Goal: Task Accomplishment & Management: Use online tool/utility

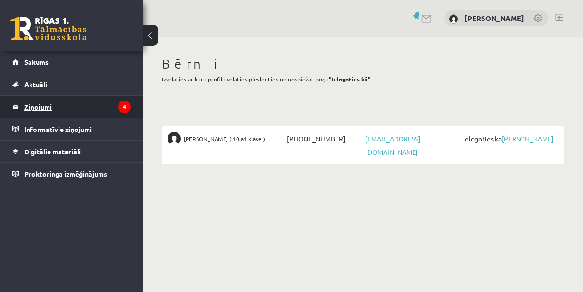
click at [64, 104] on legend "Ziņojumi 4" at bounding box center [77, 107] width 107 height 22
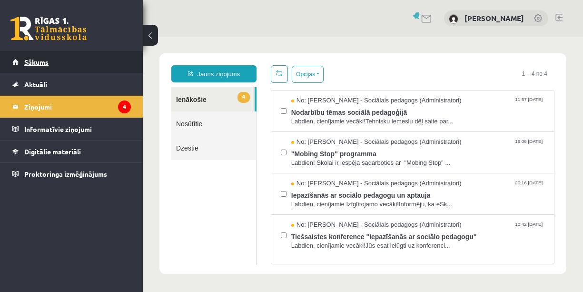
click at [51, 62] on link "Sākums" at bounding box center [71, 62] width 118 height 22
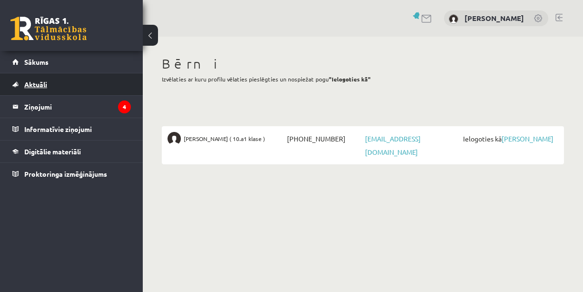
click at [58, 81] on link "Aktuāli" at bounding box center [71, 84] width 118 height 22
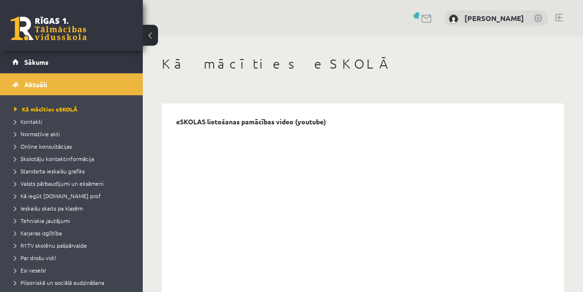
click at [423, 17] on link at bounding box center [426, 19] width 11 height 8
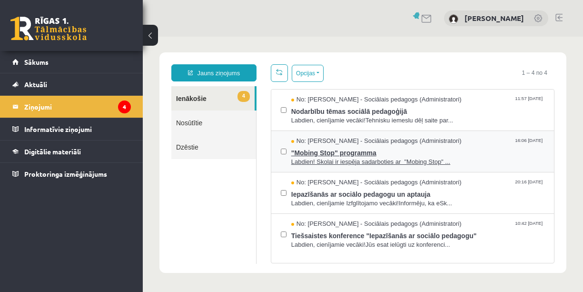
scroll to position [1, 0]
click at [188, 118] on link "Nosūtītie" at bounding box center [213, 122] width 85 height 24
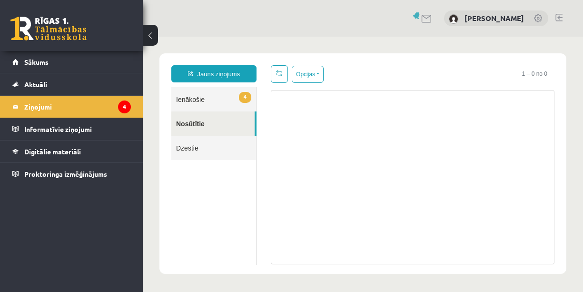
scroll to position [0, 0]
click at [194, 143] on link "Dzēstie" at bounding box center [213, 148] width 85 height 24
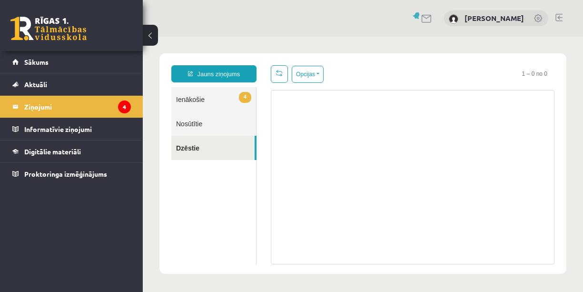
click at [201, 99] on link "4 Ienākošie" at bounding box center [213, 99] width 85 height 24
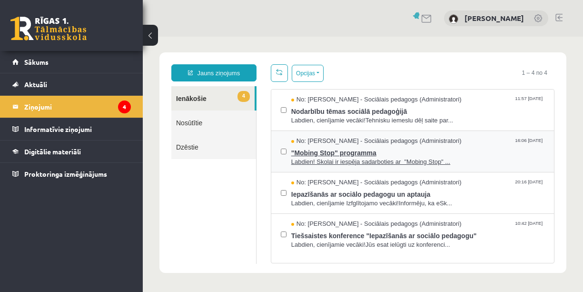
scroll to position [1, 0]
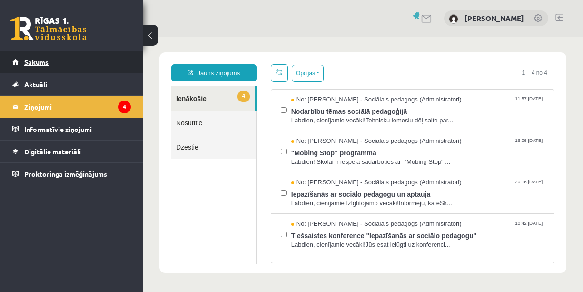
click at [70, 62] on link "Sākums" at bounding box center [71, 62] width 118 height 22
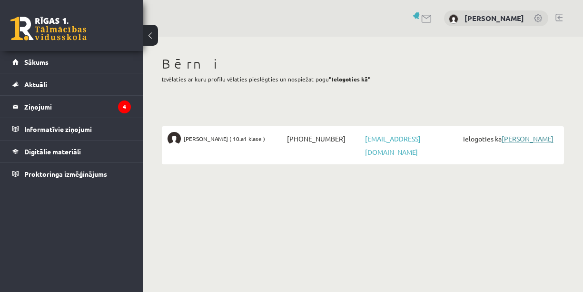
click at [523, 137] on link "[PERSON_NAME]" at bounding box center [527, 138] width 52 height 9
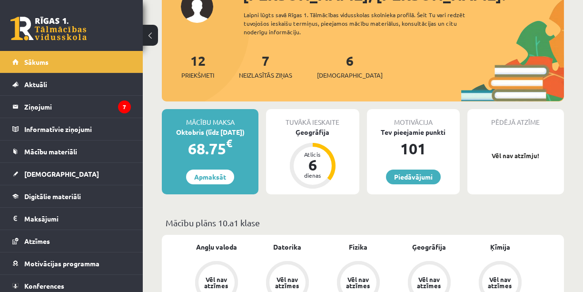
scroll to position [117, 0]
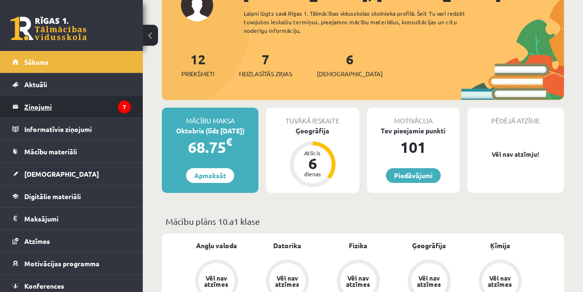
click at [97, 108] on legend "Ziņojumi 7" at bounding box center [77, 107] width 107 height 22
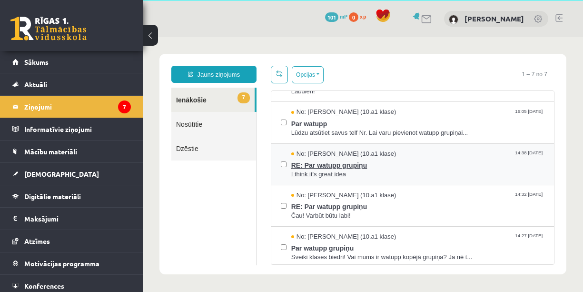
scroll to position [113, 0]
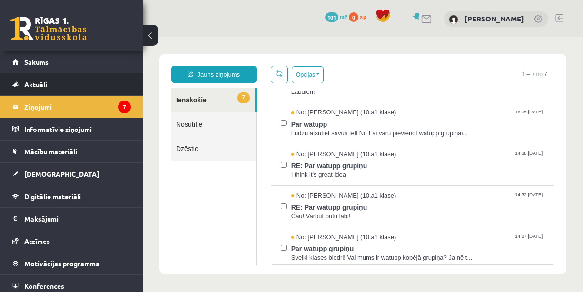
click at [90, 83] on link "Aktuāli" at bounding box center [71, 84] width 118 height 22
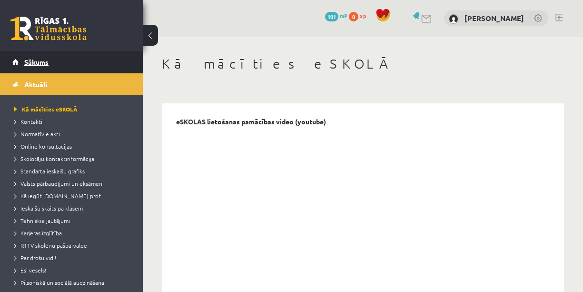
click at [34, 59] on span "Sākums" at bounding box center [36, 62] width 24 height 9
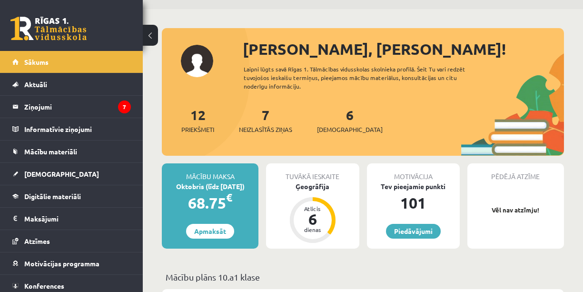
scroll to position [68, 0]
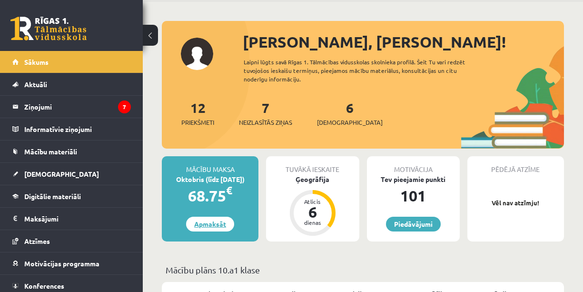
click at [206, 227] on link "Apmaksāt" at bounding box center [210, 223] width 48 height 15
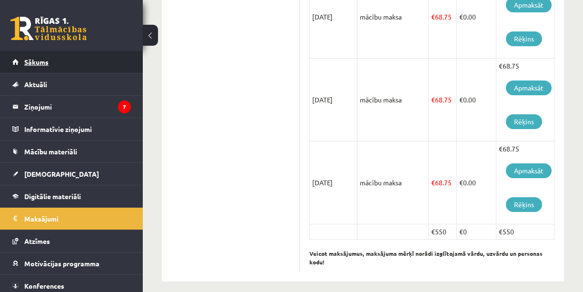
click at [56, 58] on link "Sākums" at bounding box center [71, 62] width 118 height 22
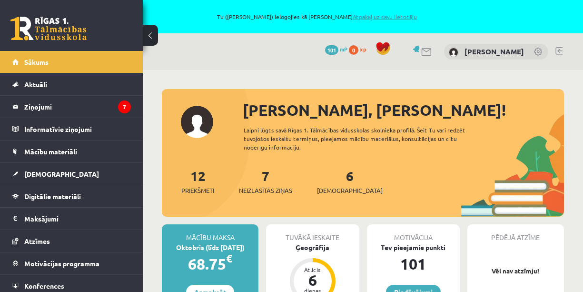
click at [410, 16] on link "Atpakaļ uz savu lietotāju" at bounding box center [384, 17] width 64 height 8
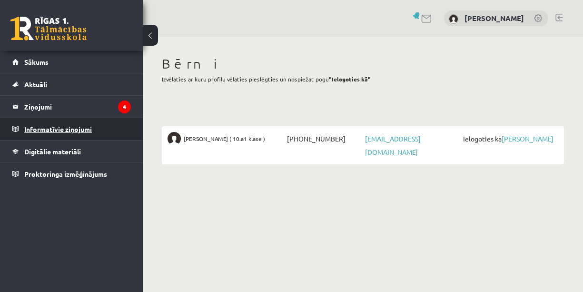
click at [62, 129] on legend "Informatīvie ziņojumi 0" at bounding box center [77, 129] width 107 height 22
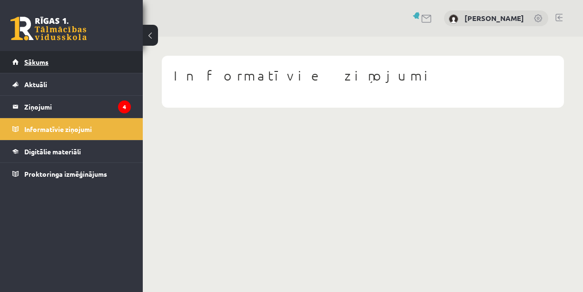
click at [46, 64] on span "Sākums" at bounding box center [36, 62] width 24 height 9
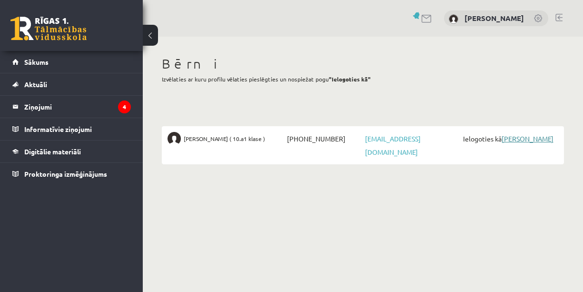
click at [526, 139] on link "[PERSON_NAME]" at bounding box center [527, 138] width 52 height 9
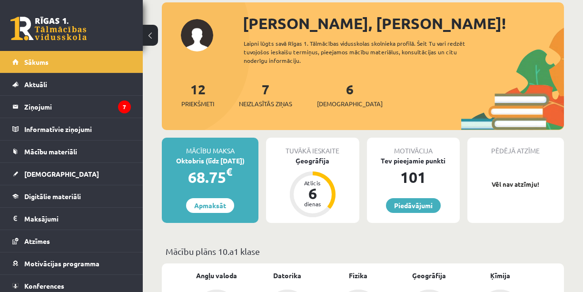
scroll to position [85, 0]
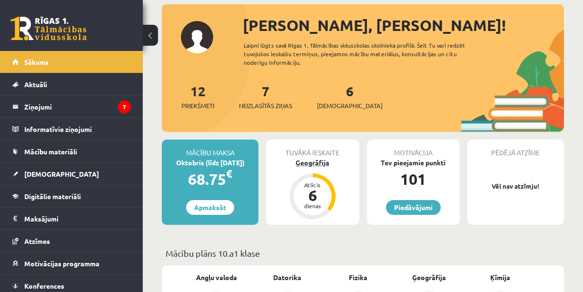
click at [309, 190] on div "6" at bounding box center [312, 194] width 29 height 15
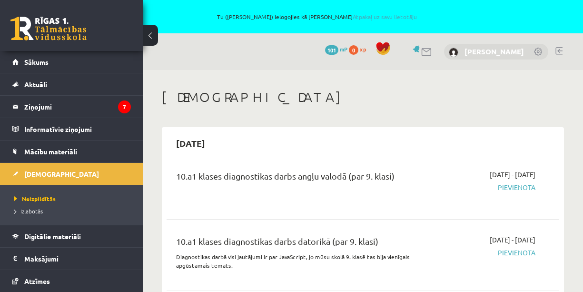
click at [467, 51] on link "[PERSON_NAME]" at bounding box center [493, 52] width 59 height 10
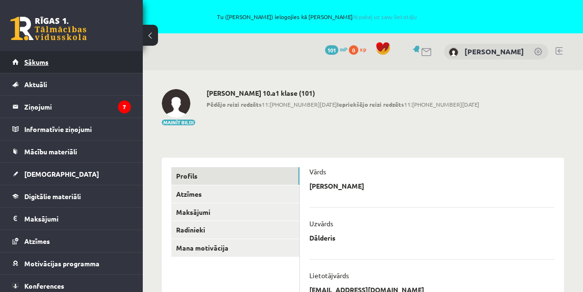
click at [43, 61] on span "Sākums" at bounding box center [36, 62] width 24 height 9
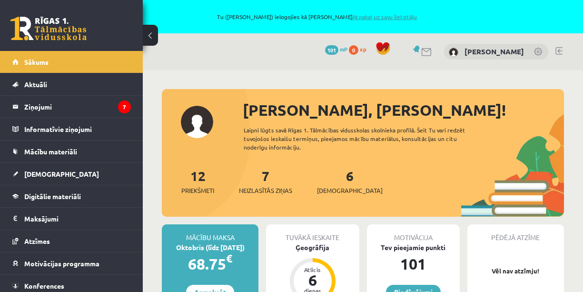
click at [410, 17] on link "Atpakaļ uz savu lietotāju" at bounding box center [384, 17] width 64 height 8
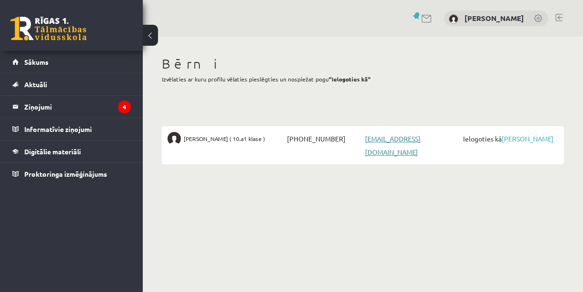
click at [405, 138] on link "tommydalderis@icloud.com" at bounding box center [393, 145] width 56 height 22
click at [423, 17] on link at bounding box center [426, 19] width 11 height 8
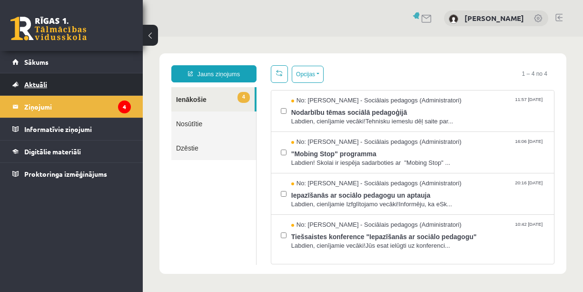
click at [47, 83] on span "Aktuāli" at bounding box center [35, 84] width 23 height 9
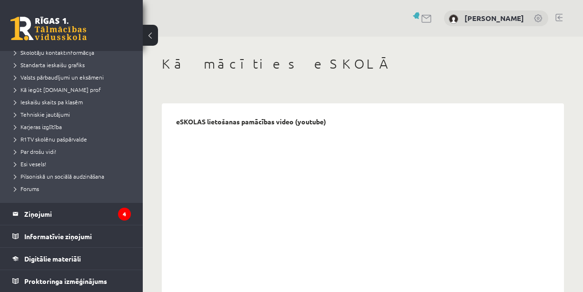
scroll to position [106, 0]
click at [487, 13] on div "Raimonds Dālderis" at bounding box center [496, 18] width 104 height 16
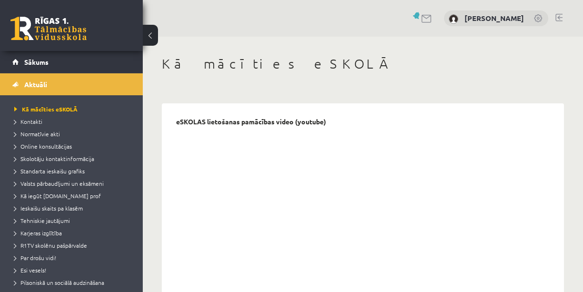
scroll to position [0, 0]
click at [41, 58] on span "Sākums" at bounding box center [36, 62] width 24 height 9
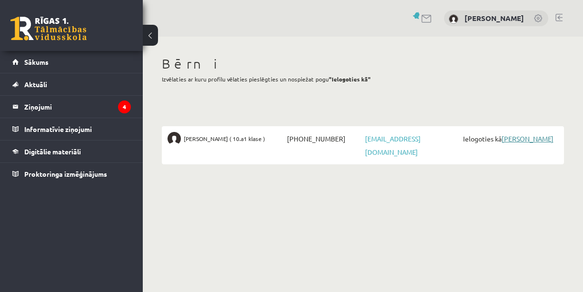
click at [534, 138] on link "[PERSON_NAME]" at bounding box center [527, 138] width 52 height 9
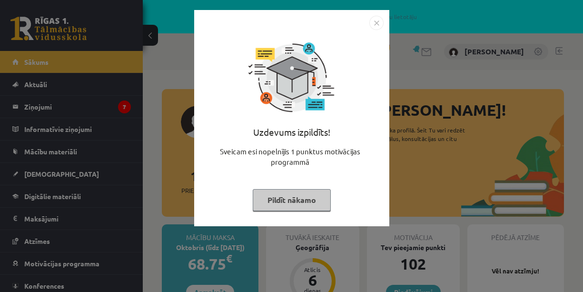
click at [303, 197] on button "Pildīt nākamo" at bounding box center [292, 200] width 78 height 22
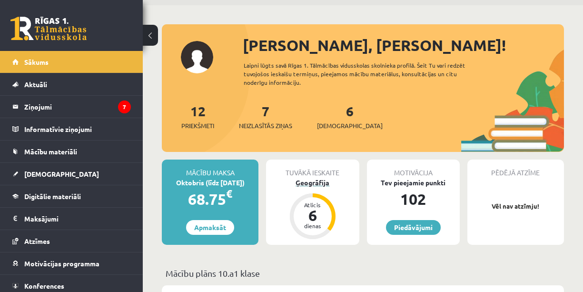
scroll to position [73, 0]
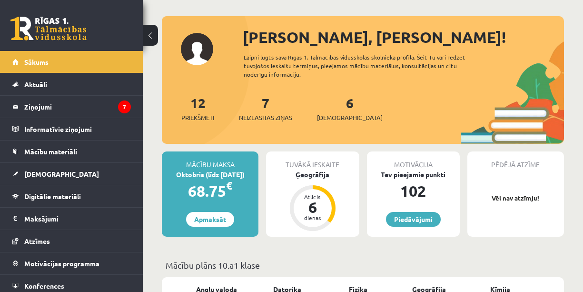
click at [310, 199] on div "6" at bounding box center [312, 206] width 29 height 15
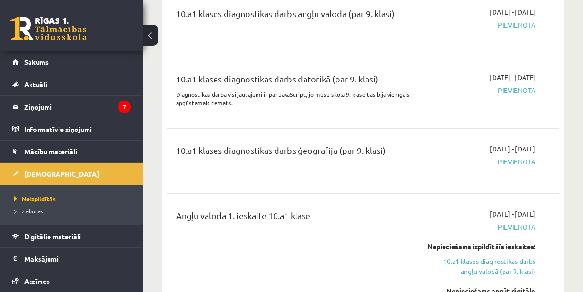
scroll to position [168, 0]
